Goal: Find specific page/section

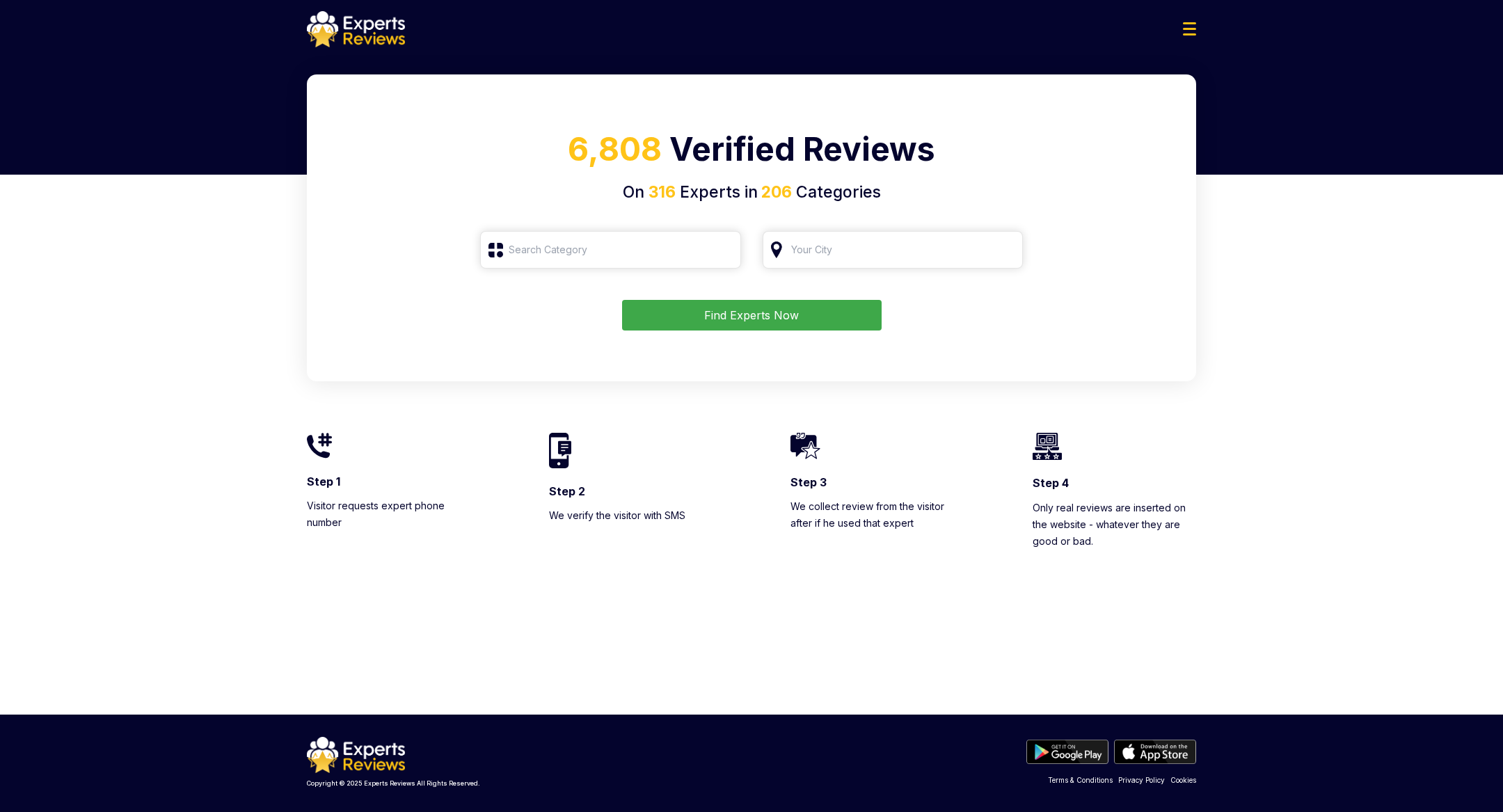
type input "Roofing"
click at [722, 252] on input "Roofing" at bounding box center [611, 250] width 261 height 37
click at [641, 250] on input "search" at bounding box center [611, 250] width 261 height 37
click at [900, 250] on input "search" at bounding box center [893, 250] width 261 height 37
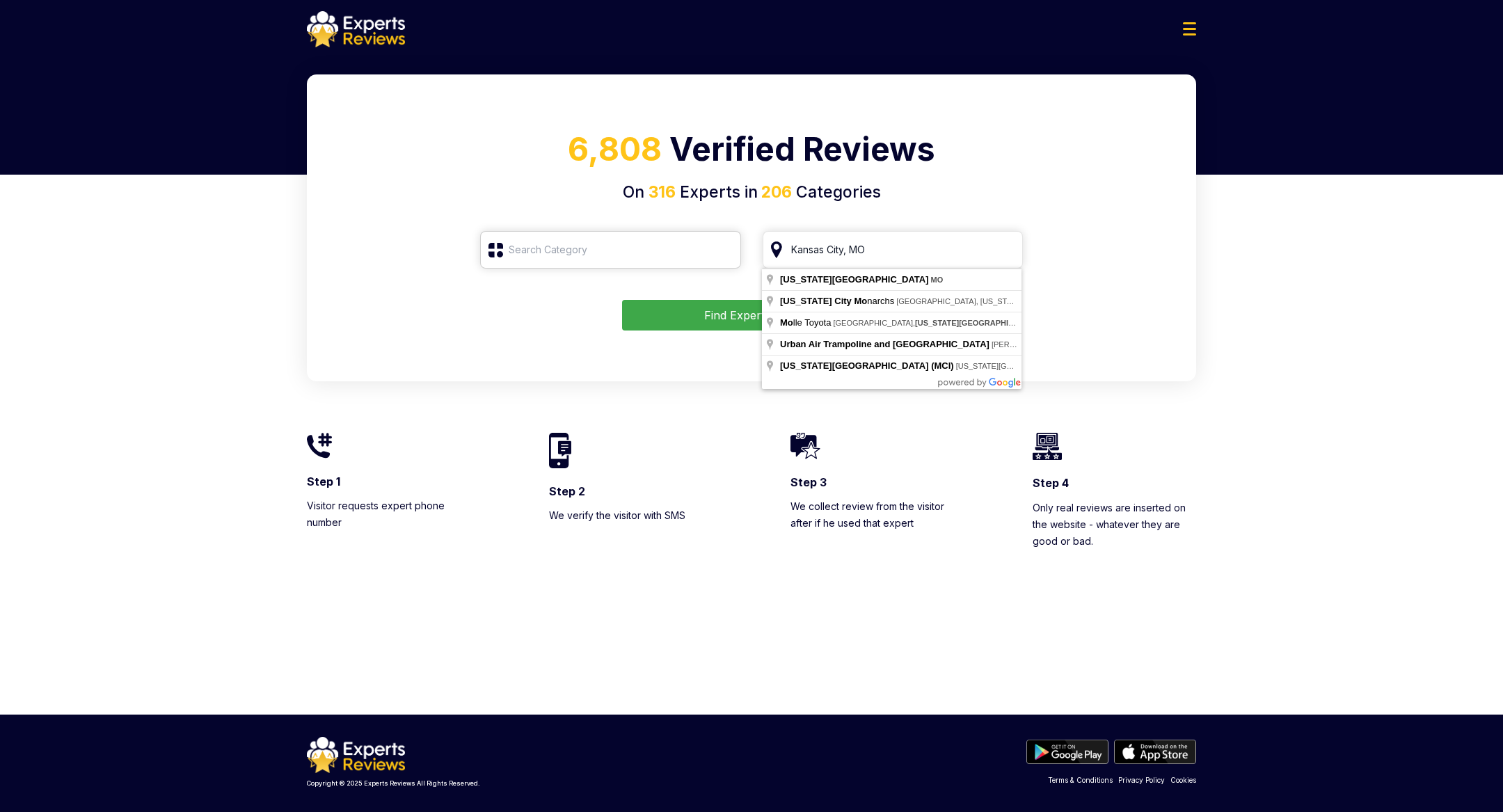
click at [575, 252] on input "search" at bounding box center [611, 250] width 261 height 37
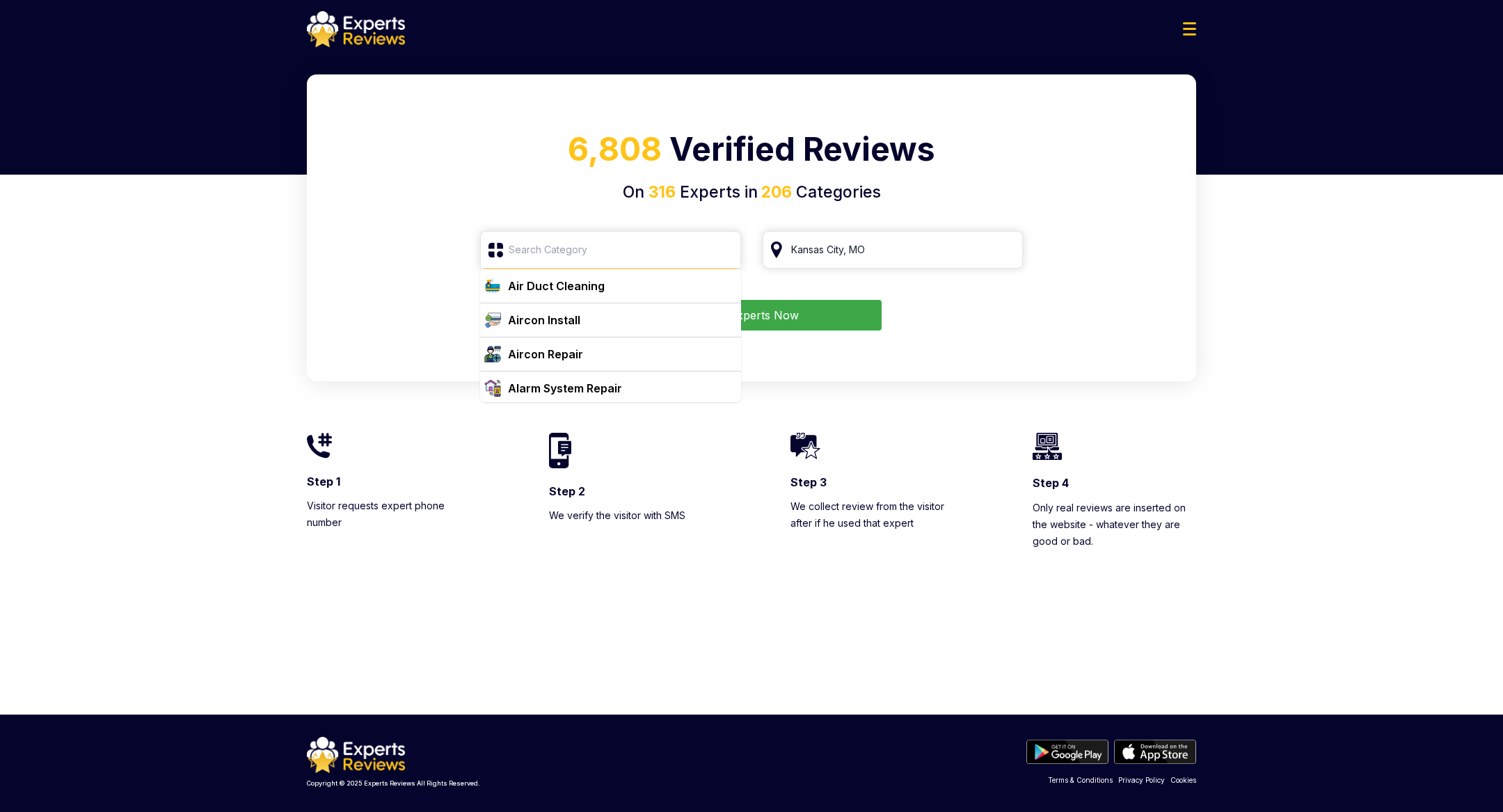
click at [584, 289] on div "Air Duct Cleaning" at bounding box center [557, 285] width 97 height 17
type input "Air Duct Cleaning"
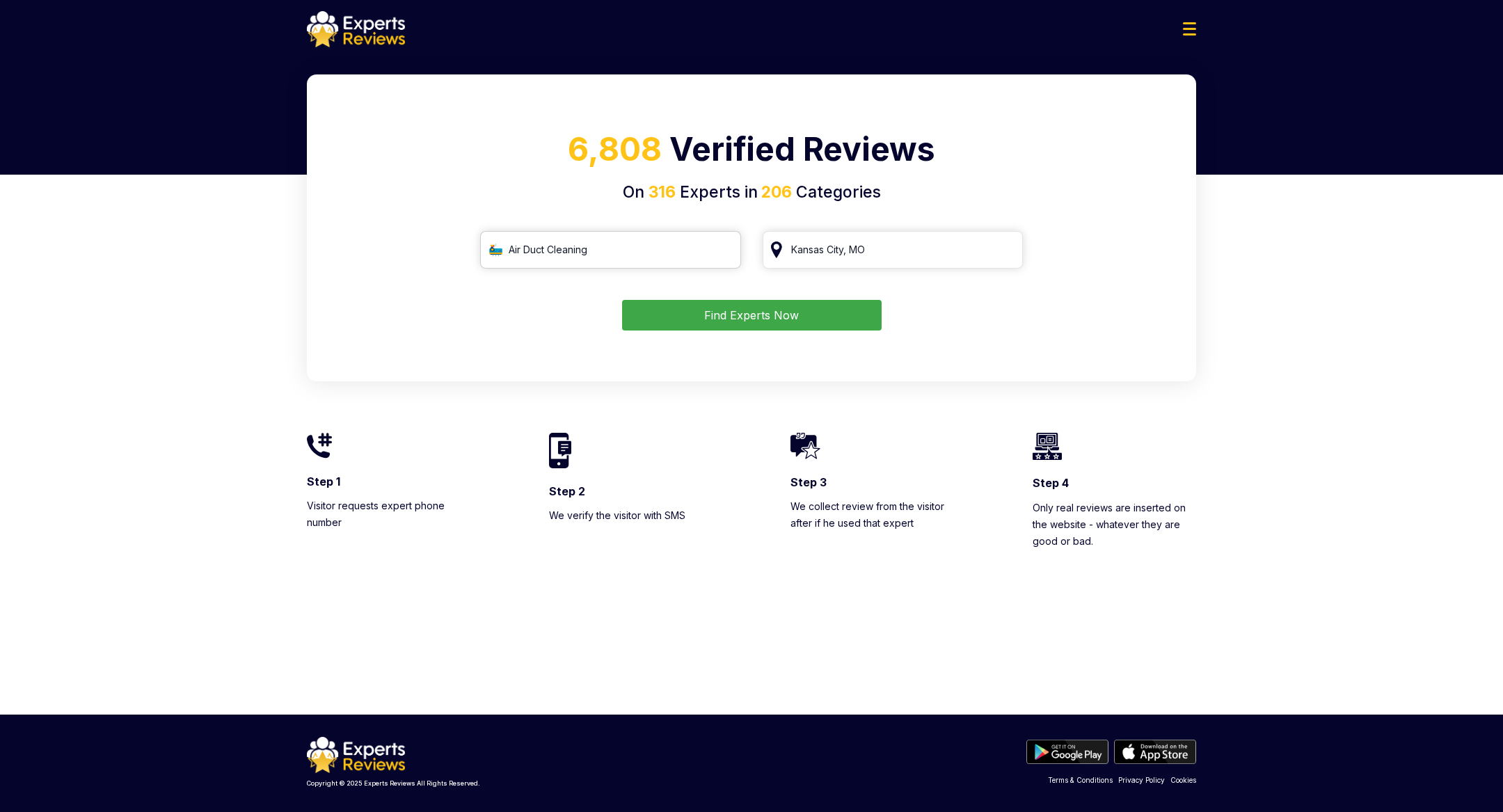
click at [650, 255] on input "Air Duct Cleaning" at bounding box center [611, 250] width 261 height 37
click at [726, 251] on input "Air Duct Cleaning" at bounding box center [611, 250] width 261 height 37
click at [661, 247] on input "search" at bounding box center [611, 250] width 261 height 37
click at [898, 248] on input "search" at bounding box center [893, 250] width 261 height 37
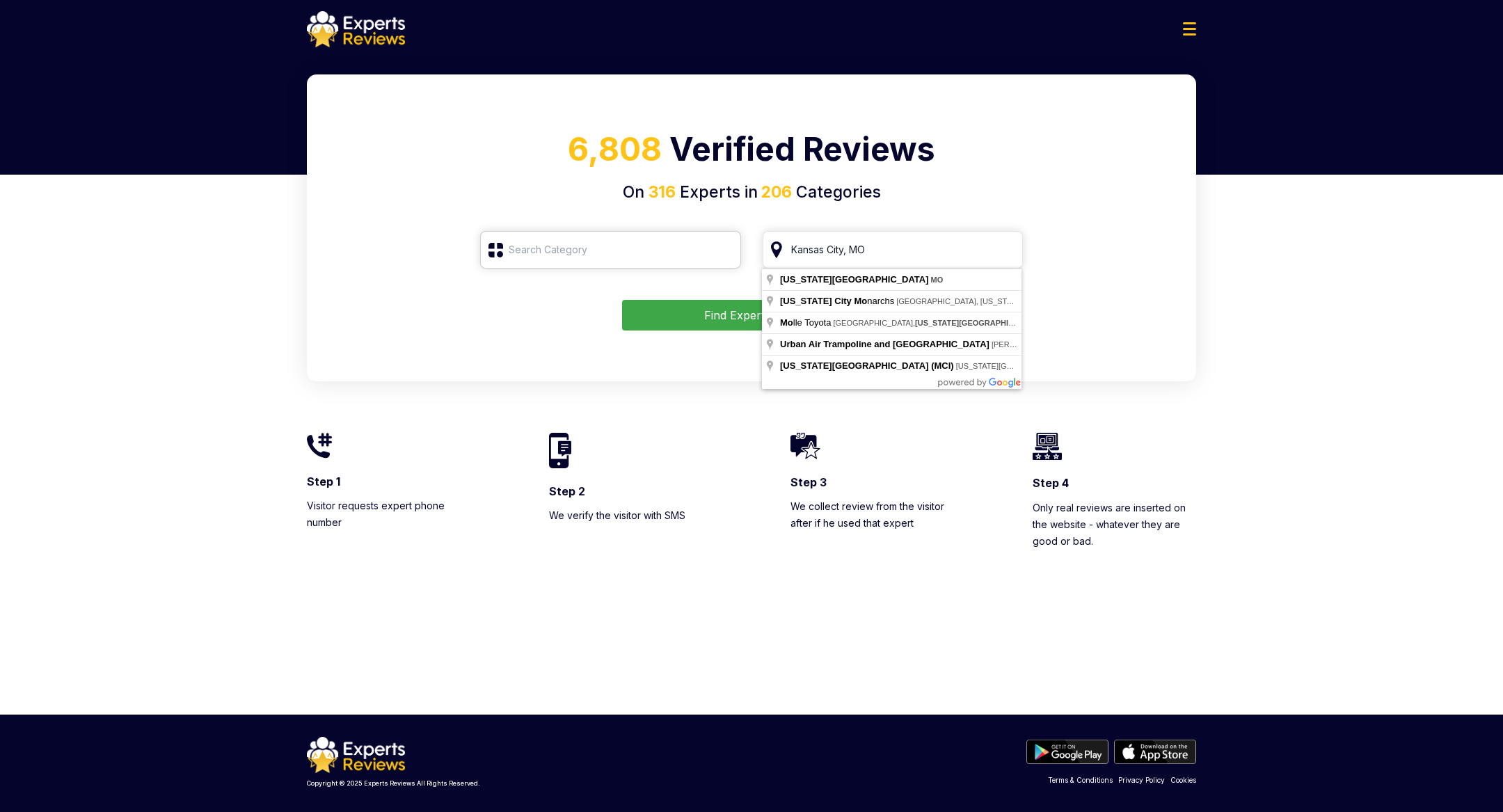
click at [553, 257] on input "search" at bounding box center [611, 250] width 261 height 37
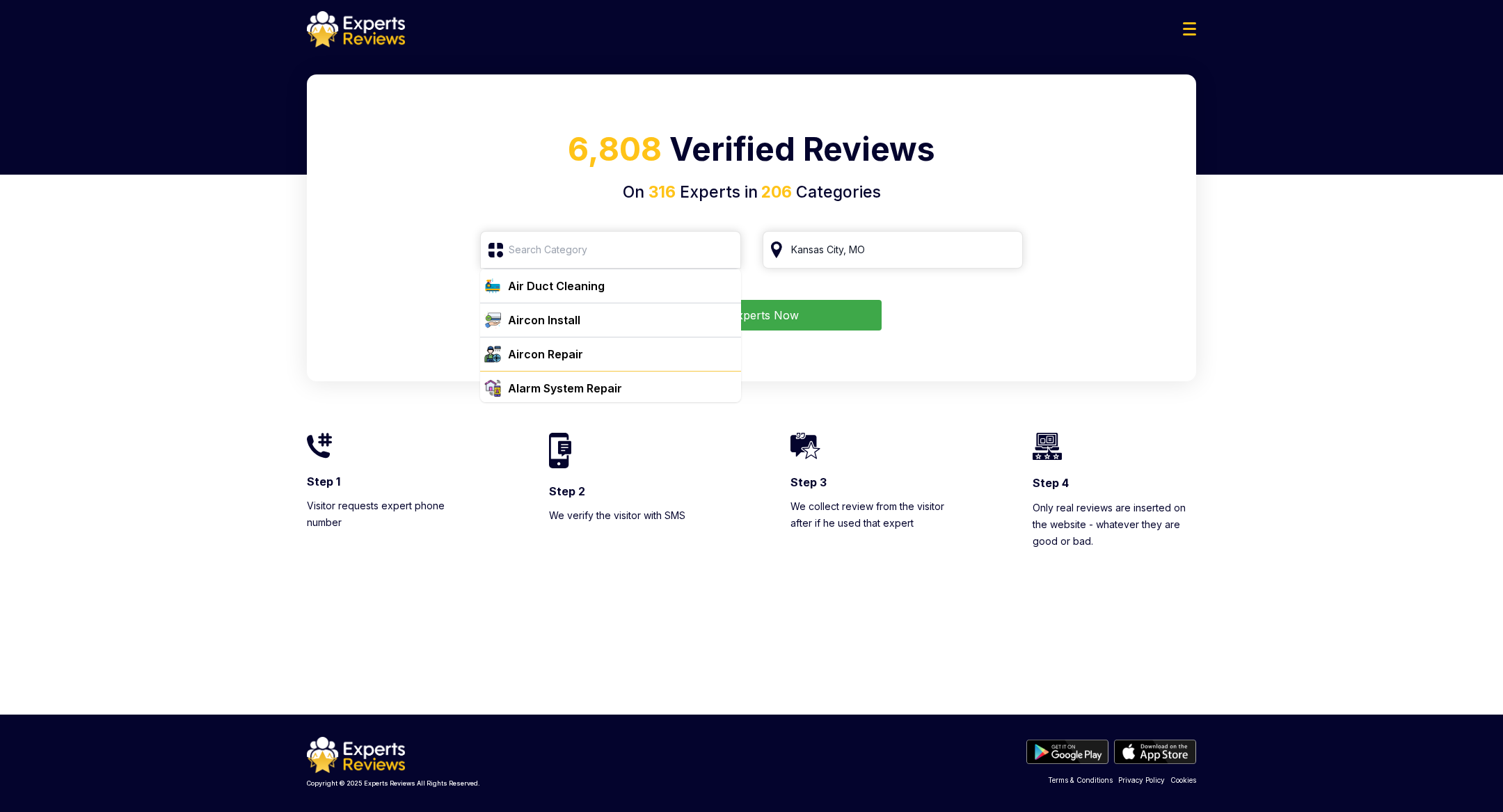
click at [541, 382] on div "Alarm System Repair" at bounding box center [565, 388] width 114 height 17
type input "Alarm System Repair"
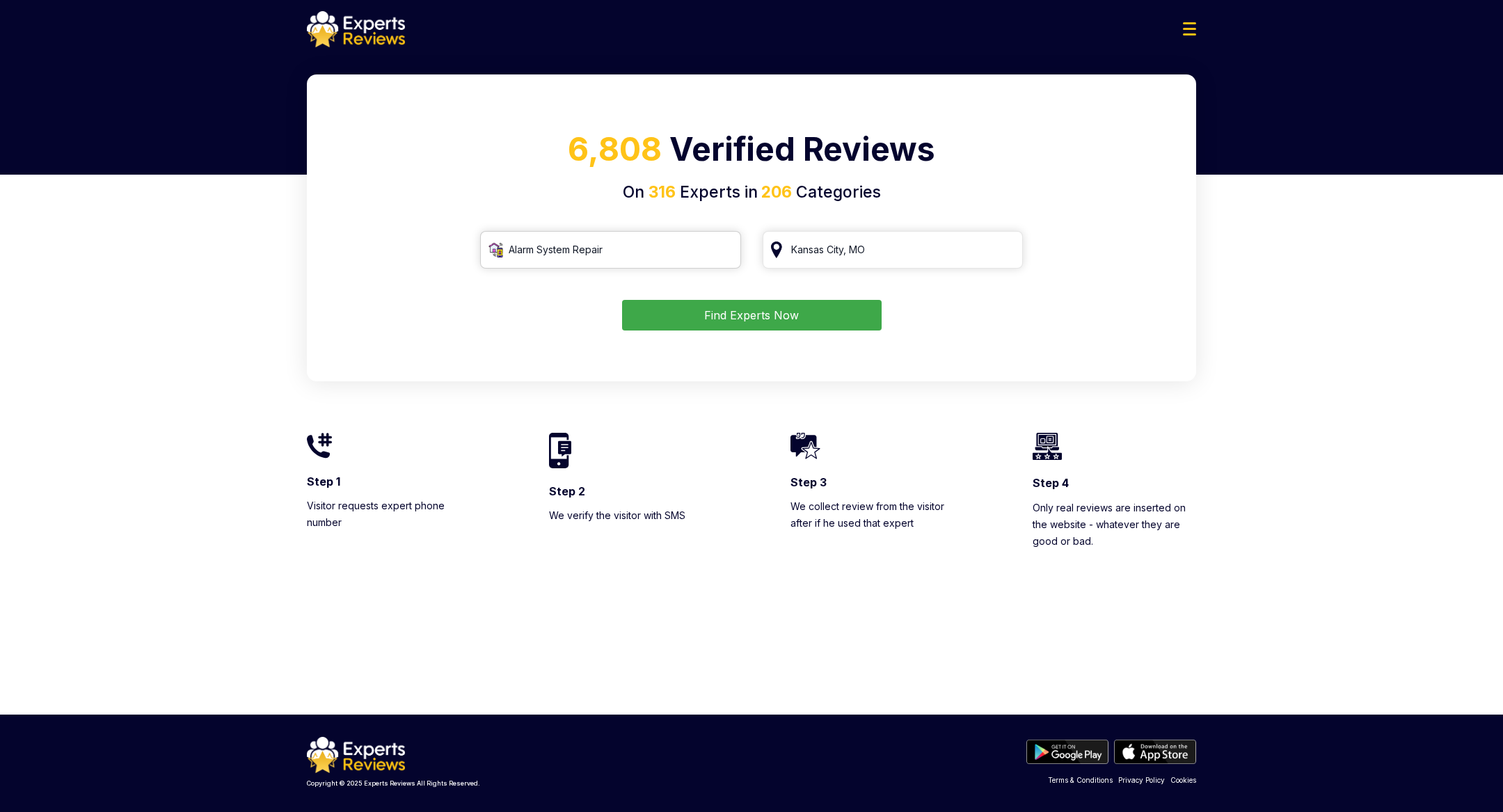
click at [724, 251] on input "Alarm System Repair" at bounding box center [611, 250] width 261 height 37
click at [662, 250] on input "search" at bounding box center [611, 250] width 261 height 37
click at [877, 256] on input "search" at bounding box center [893, 250] width 261 height 37
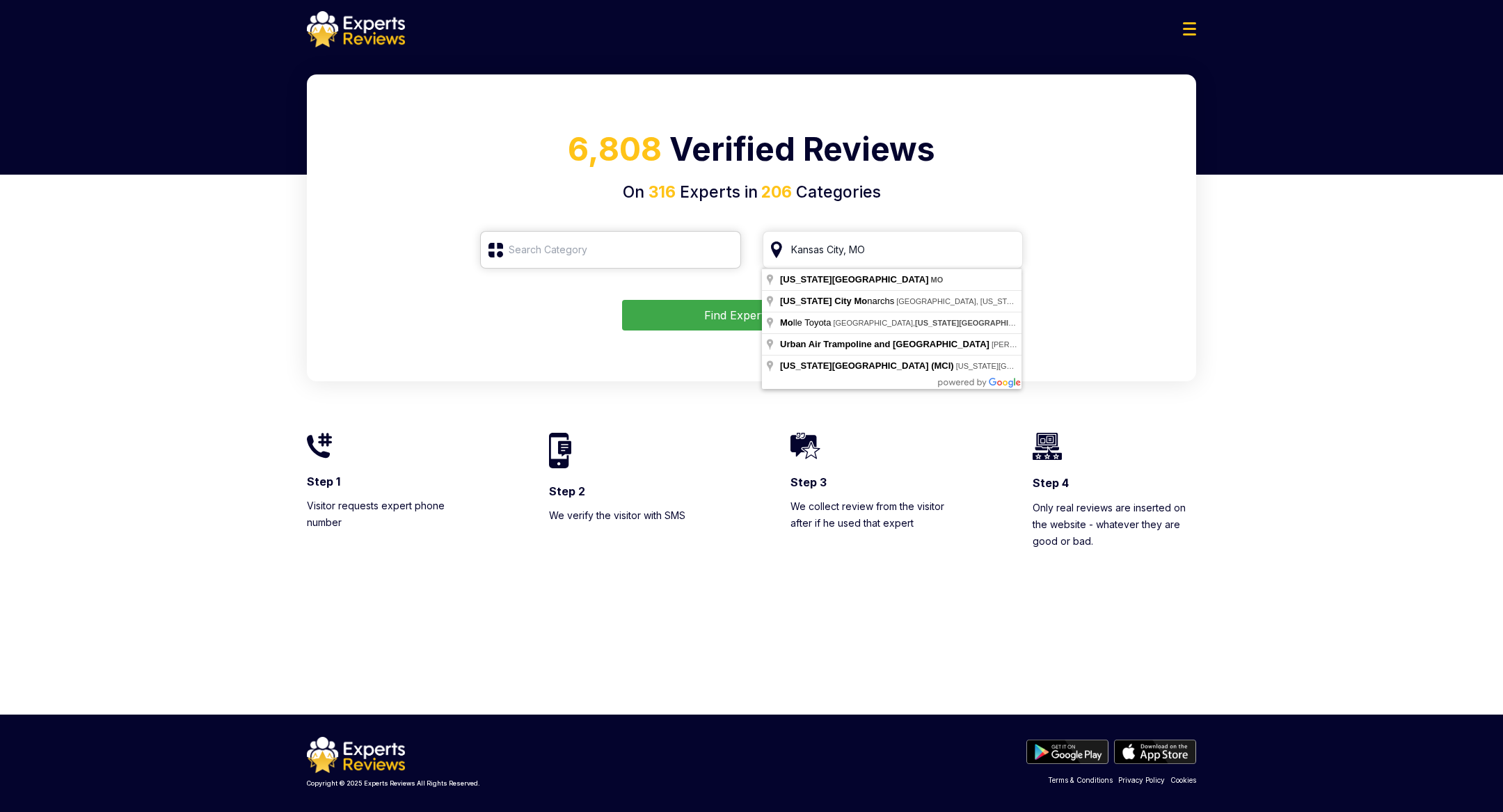
click at [595, 243] on input "search" at bounding box center [611, 250] width 261 height 37
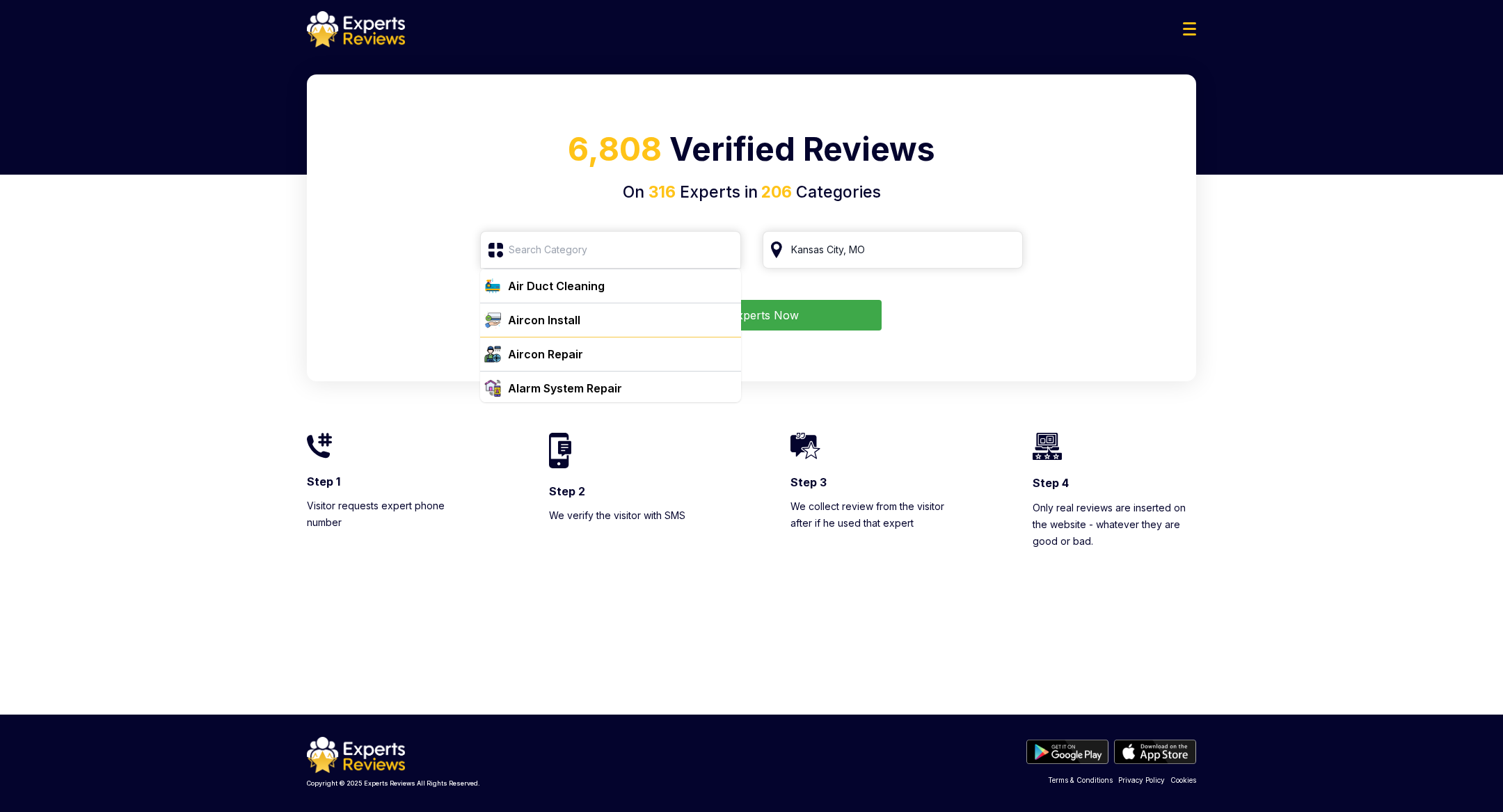
click at [498, 354] on img at bounding box center [493, 354] width 17 height 17
type input "Aircon Repair"
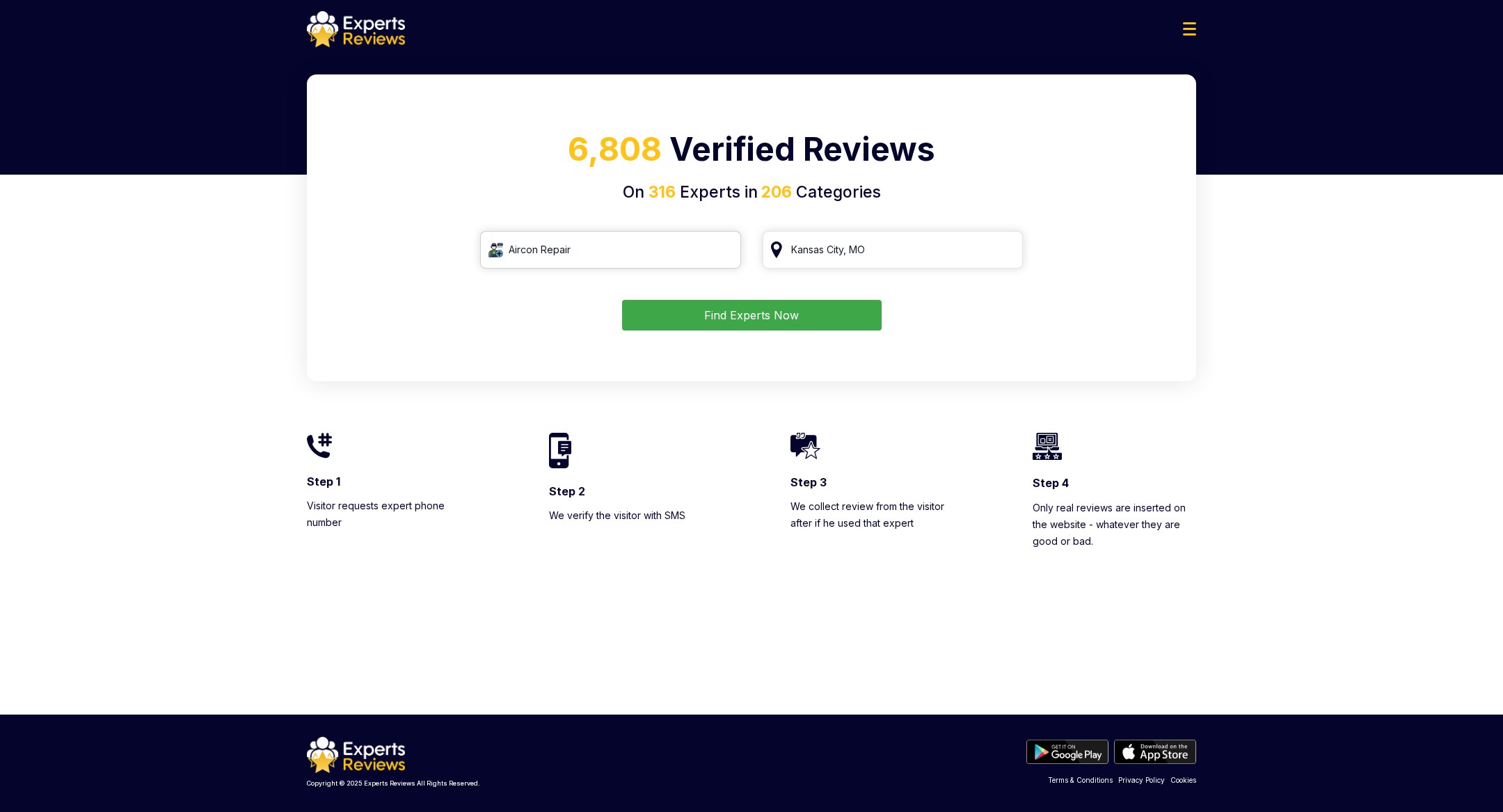
drag, startPoint x: 616, startPoint y: 252, endPoint x: 453, endPoint y: 245, distance: 163.2
click at [453, 245] on form "Aircon Repair Find Experts Now" at bounding box center [752, 281] width 856 height 99
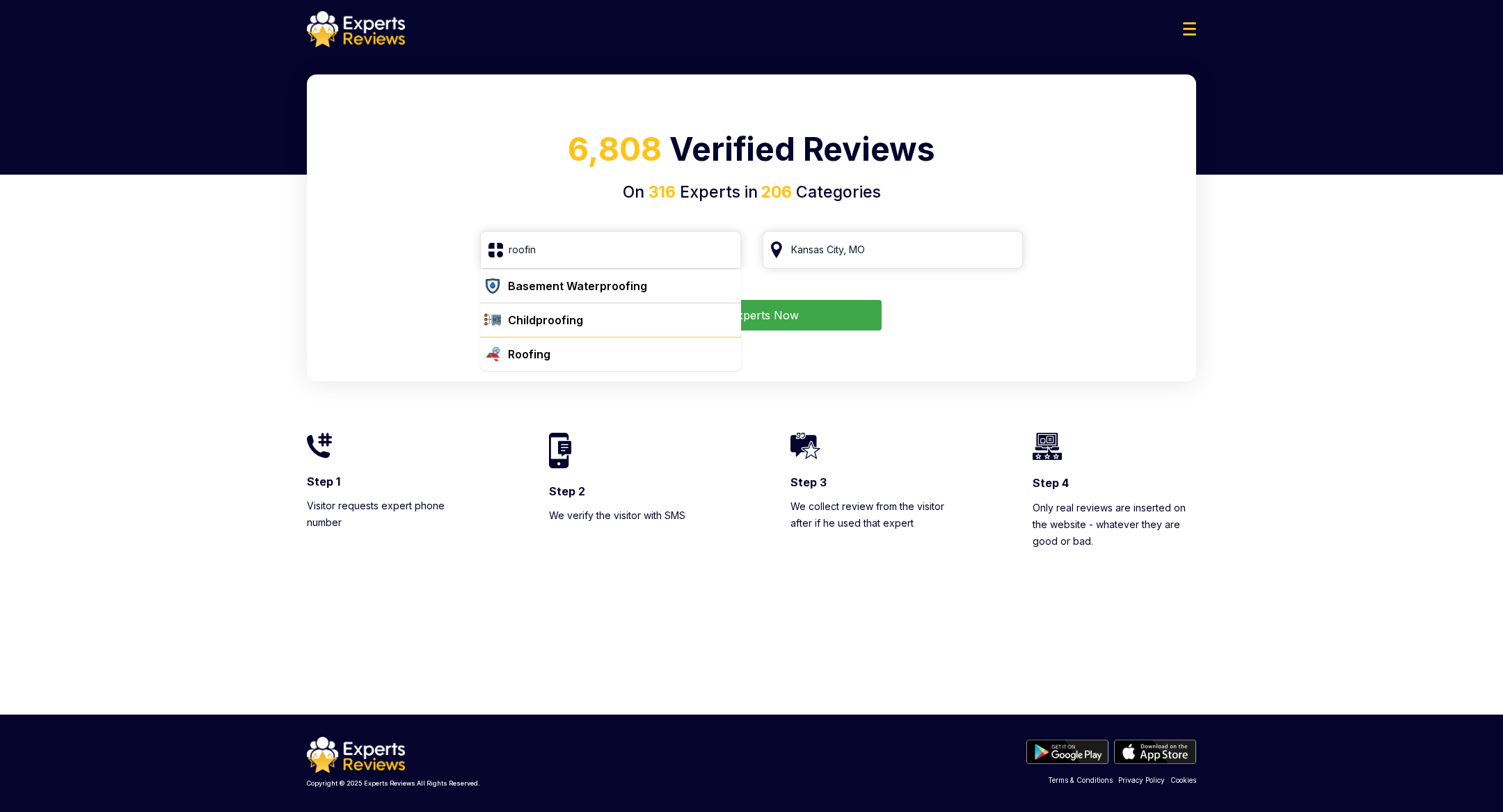
click at [591, 347] on div "Roofing" at bounding box center [619, 354] width 233 height 17
type input "Roofing"
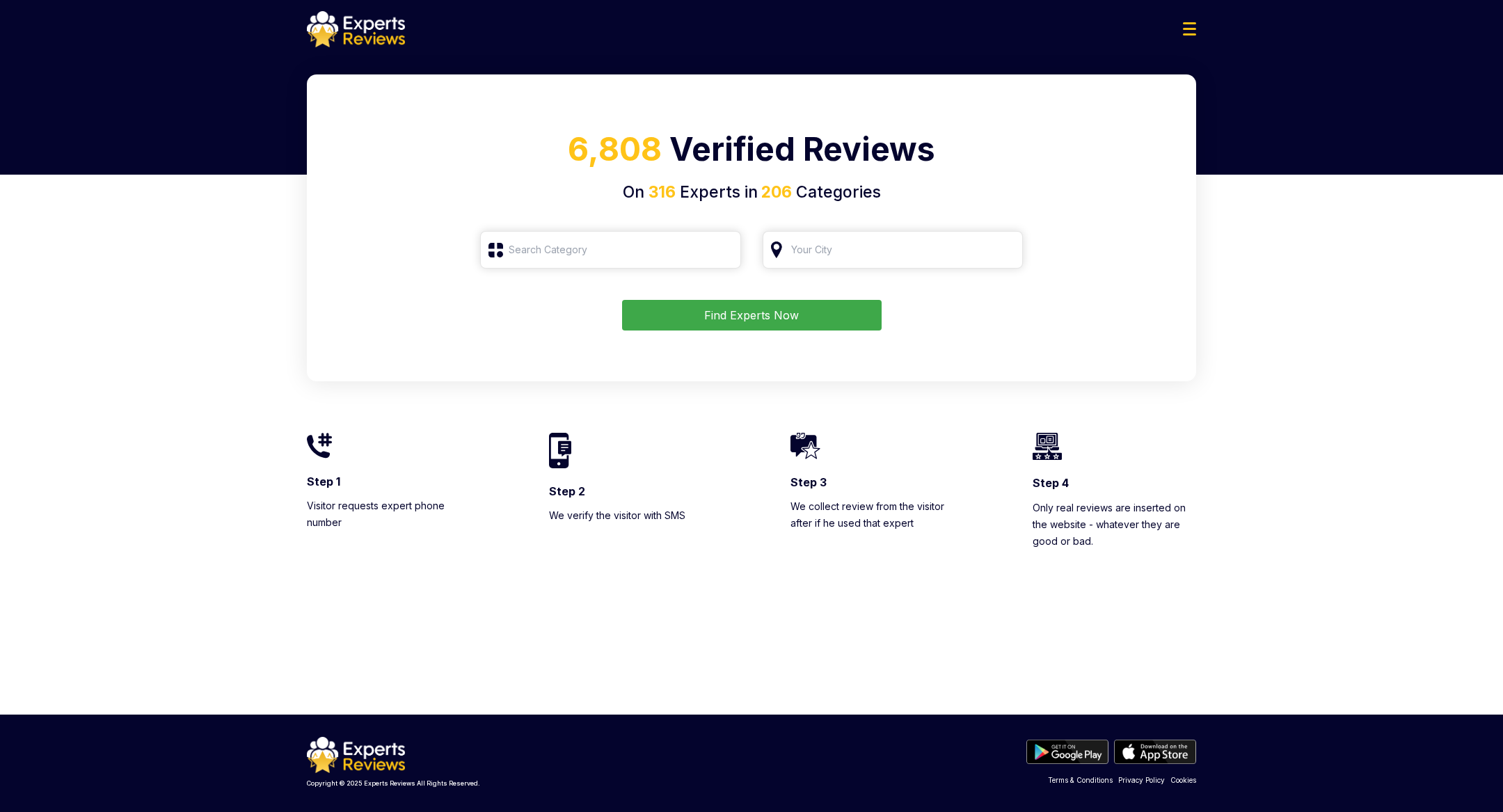
type input "Roofing"
click at [561, 252] on input "Roofing" at bounding box center [611, 250] width 261 height 37
click at [722, 252] on input "Roofing" at bounding box center [611, 250] width 261 height 37
click at [883, 256] on input "search" at bounding box center [893, 250] width 261 height 37
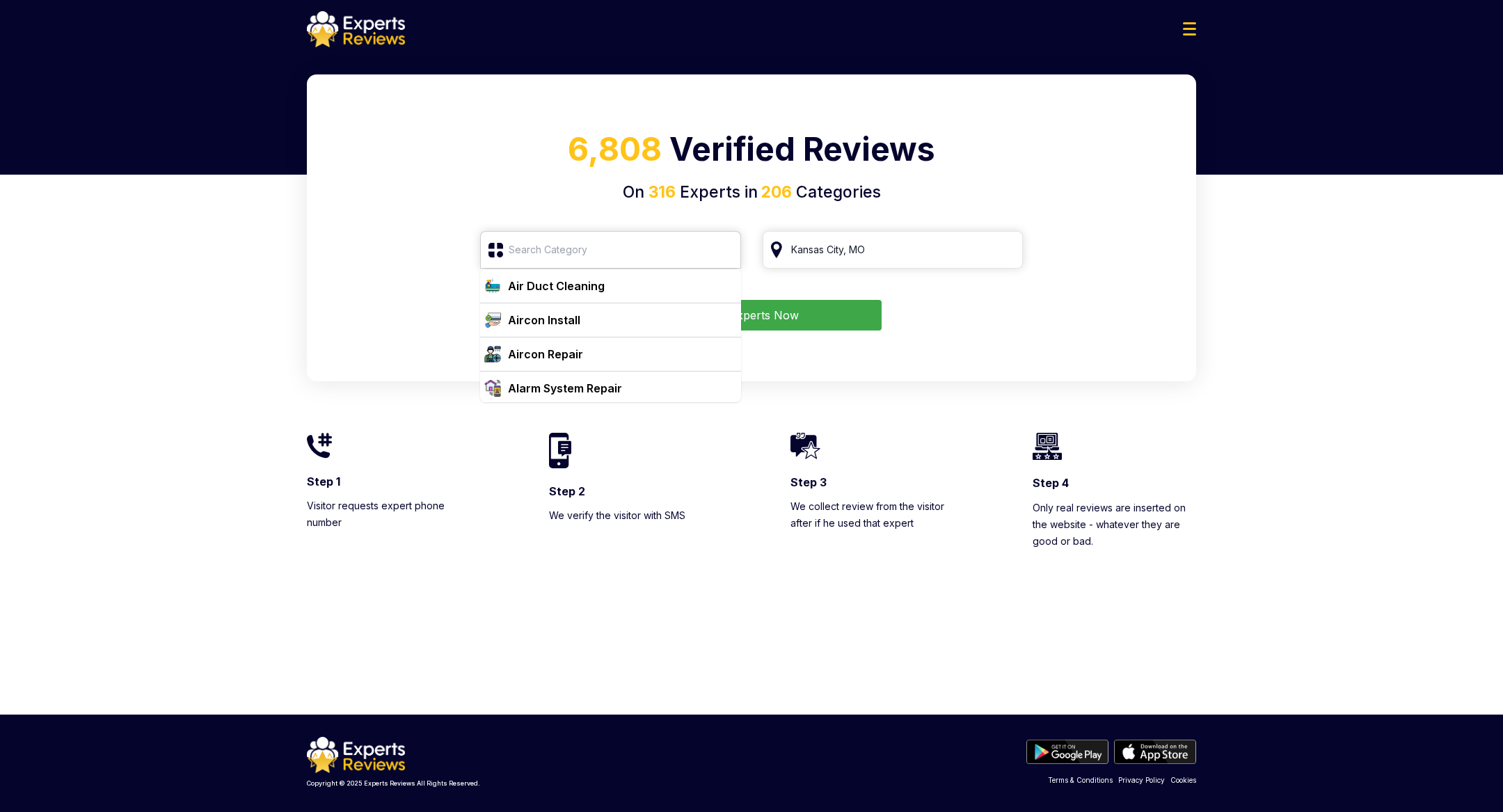
click at [620, 243] on input "search" at bounding box center [611, 250] width 261 height 37
type input "Alarm System Repair"
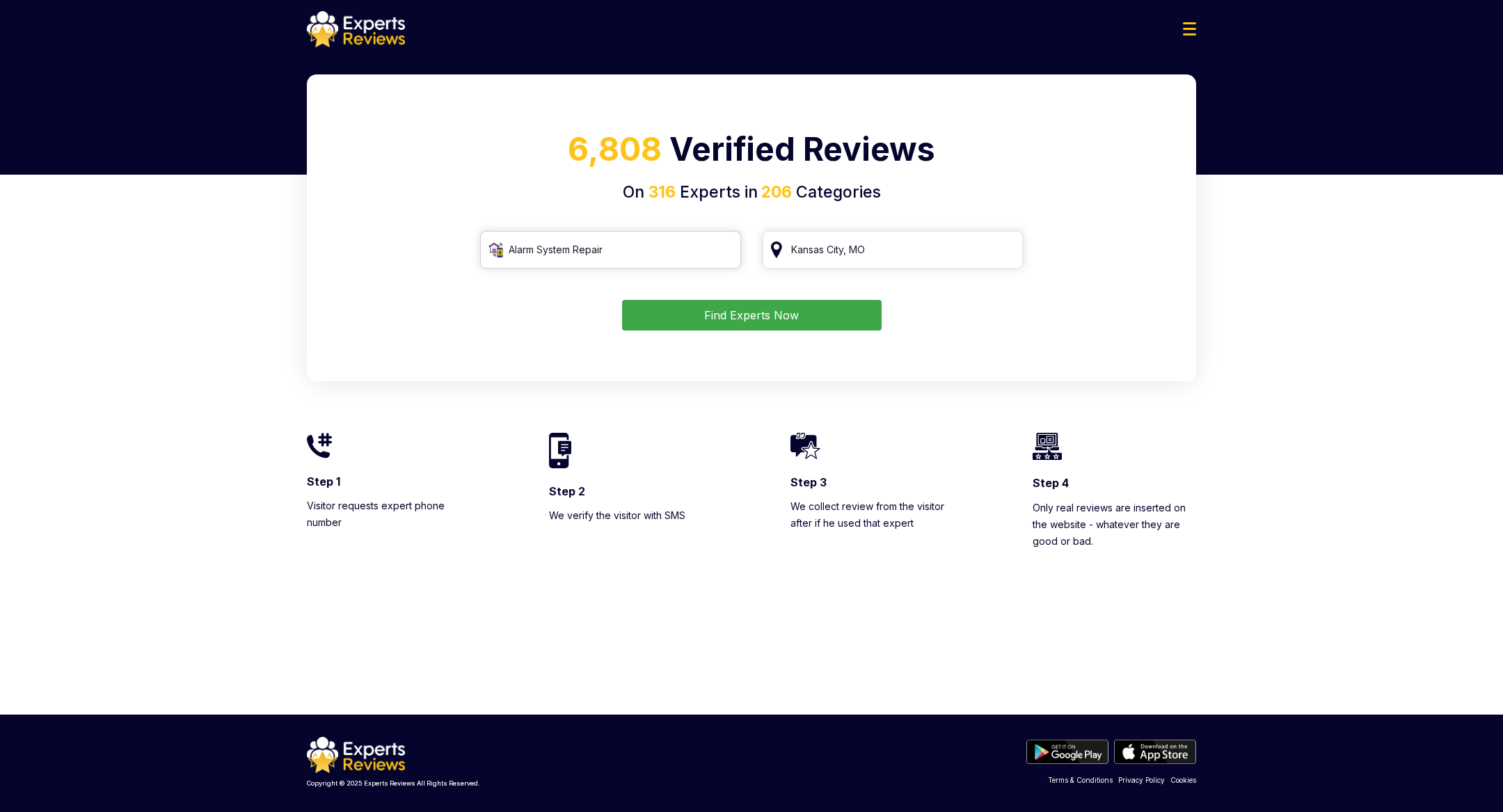
click at [646, 252] on input "Alarm System Repair" at bounding box center [611, 250] width 261 height 37
click at [724, 251] on input "Alarm System Repair" at bounding box center [611, 250] width 261 height 37
click at [659, 258] on input "search" at bounding box center [611, 250] width 261 height 37
click at [908, 240] on input "search" at bounding box center [893, 250] width 261 height 37
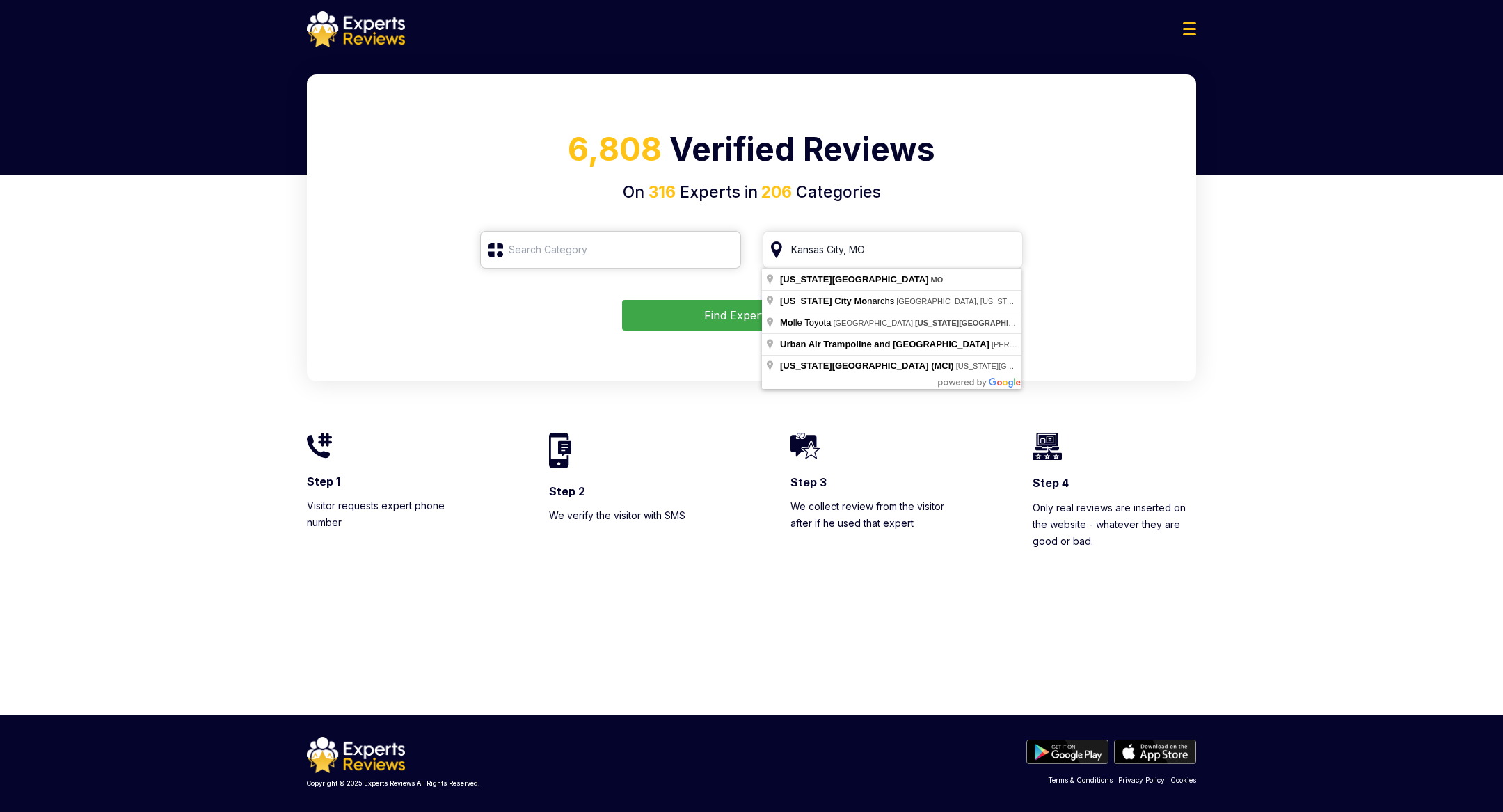
click at [530, 252] on input "search" at bounding box center [611, 250] width 261 height 37
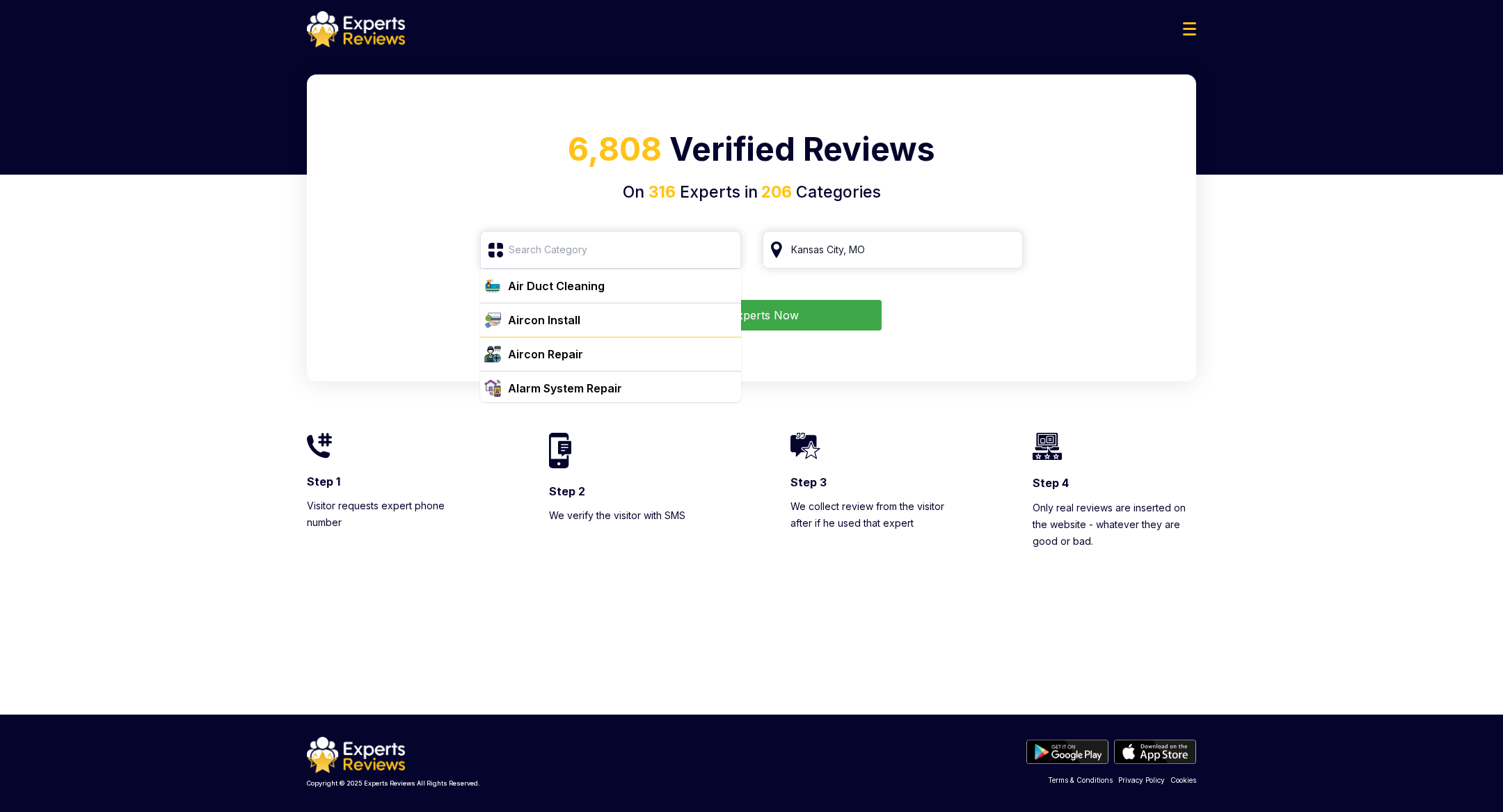
click at [554, 349] on div "Aircon Repair" at bounding box center [545, 354] width 75 height 17
type input "Aircon Repair"
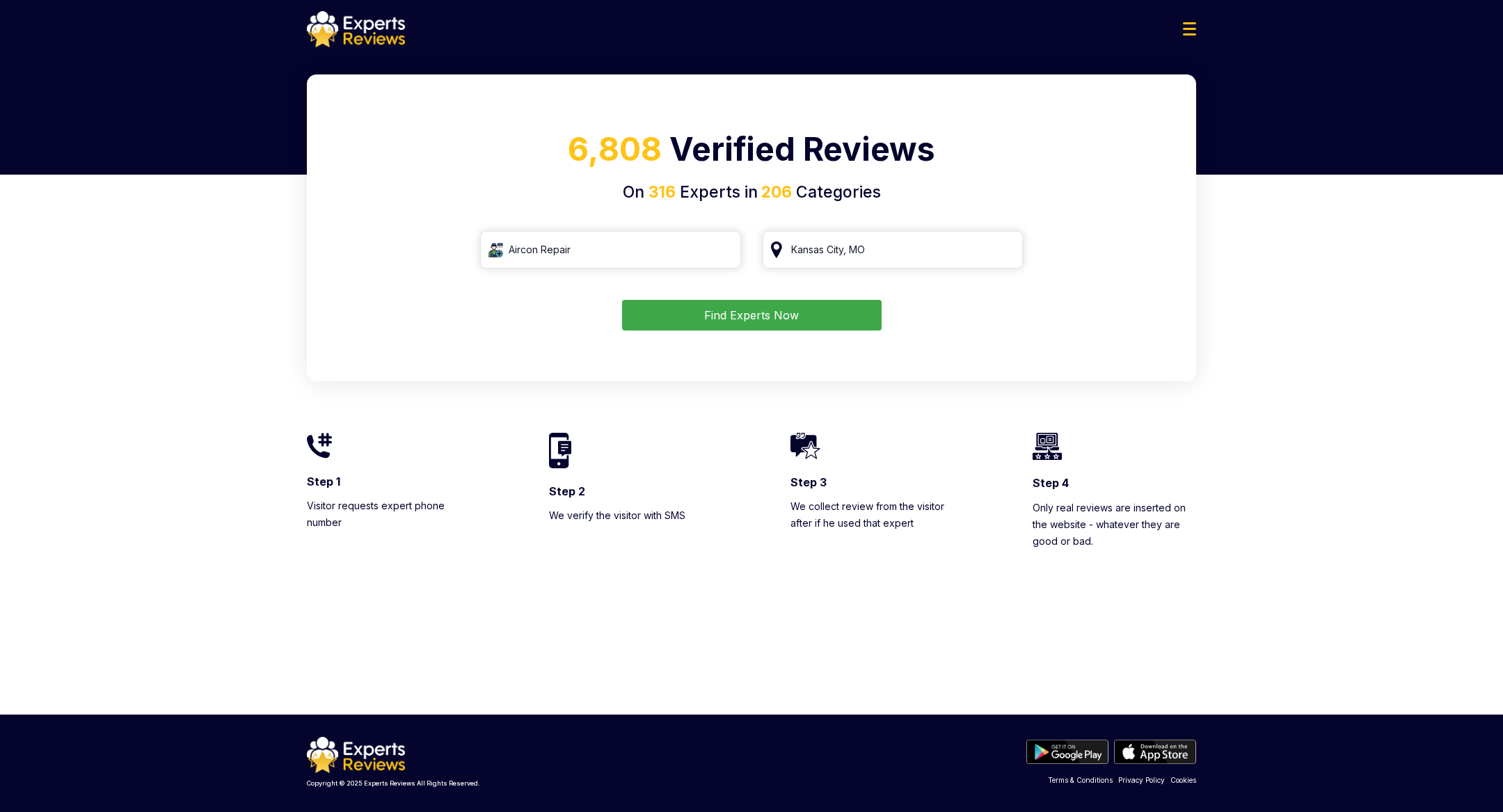
click at [789, 319] on button "Find Experts Now" at bounding box center [752, 315] width 260 height 31
